Goal: Navigation & Orientation: Find specific page/section

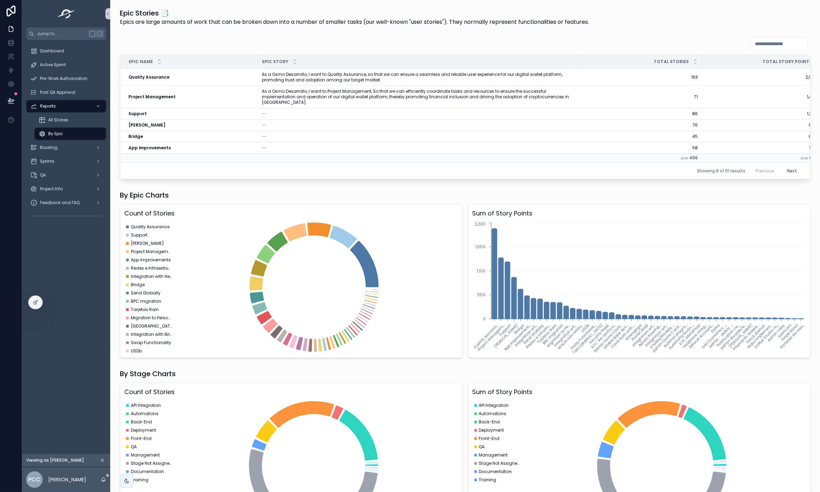
scroll to position [99, 0]
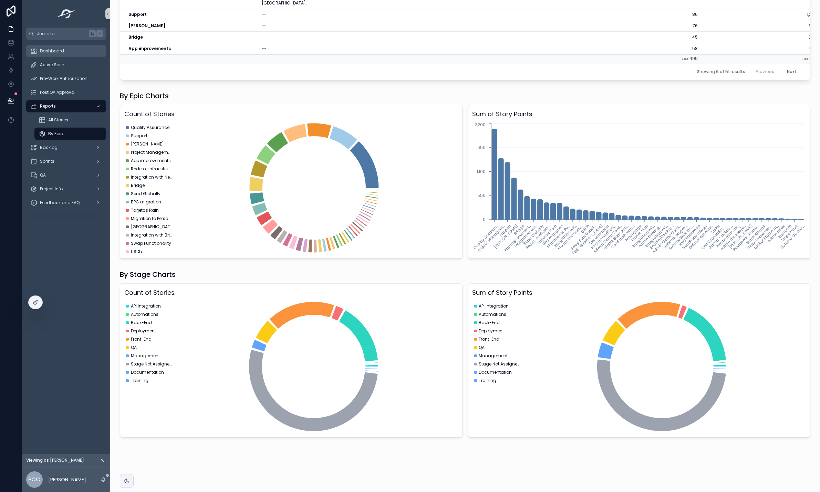
click at [56, 51] on span "Dashboard" at bounding box center [52, 51] width 24 height 6
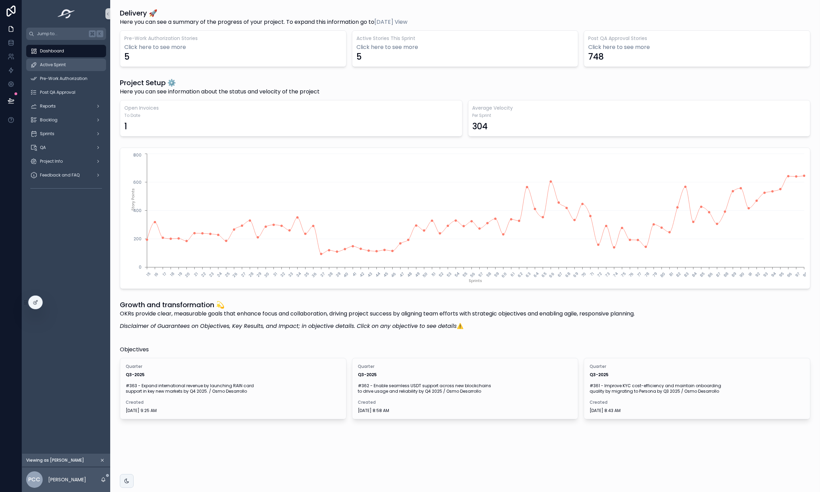
click at [57, 64] on span "Active Sprint" at bounding box center [53, 65] width 26 height 6
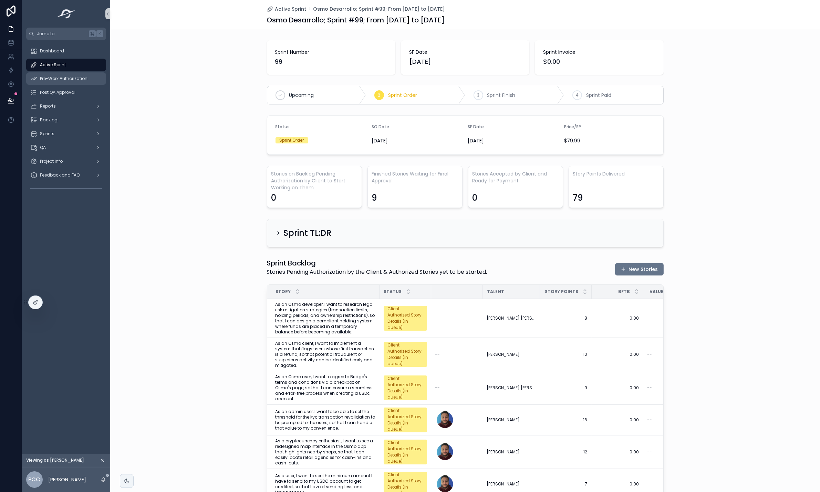
click at [61, 76] on span "Pre-Work Authorization" at bounding box center [64, 79] width 48 height 6
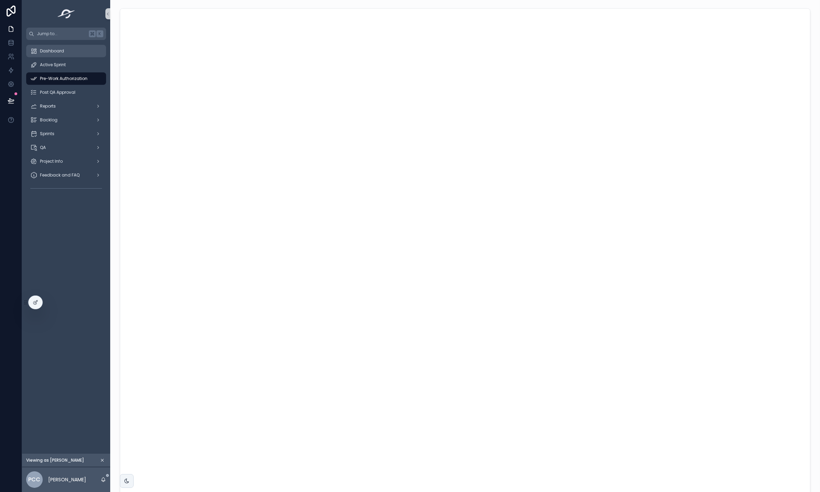
click at [63, 54] on div "Dashboard" at bounding box center [66, 50] width 72 height 11
